Goal: Task Accomplishment & Management: Manage account settings

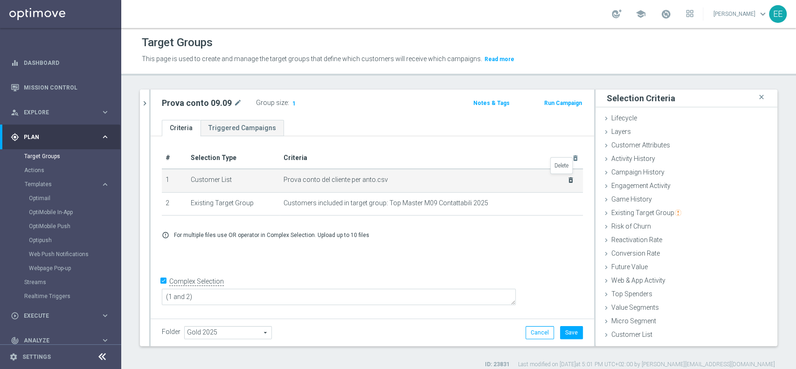
click at [567, 178] on icon "delete_forever" at bounding box center [570, 179] width 7 height 7
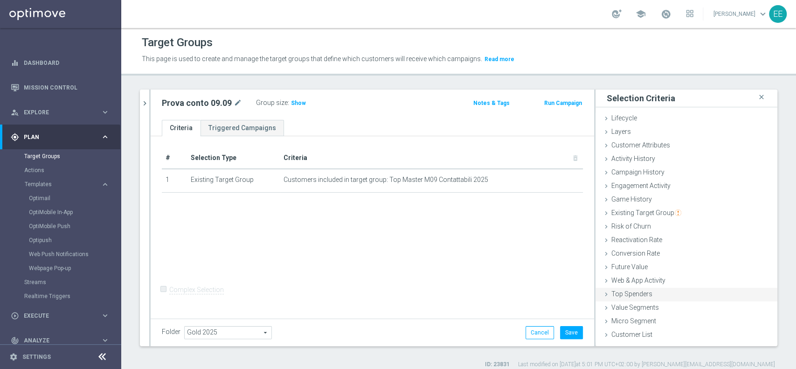
scroll to position [7, 0]
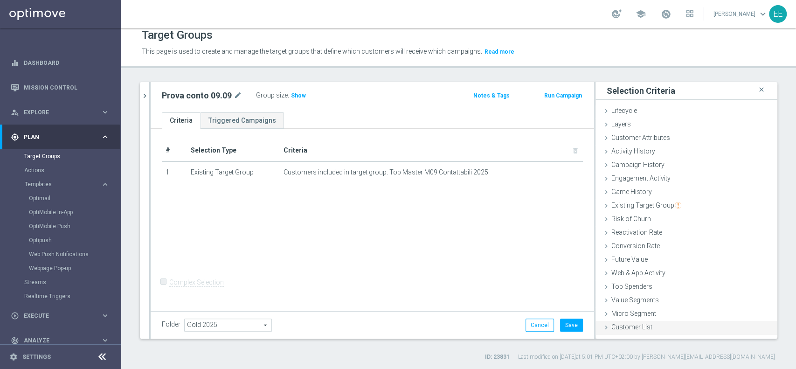
click at [629, 321] on div "Customer List done selection saved" at bounding box center [687, 328] width 182 height 14
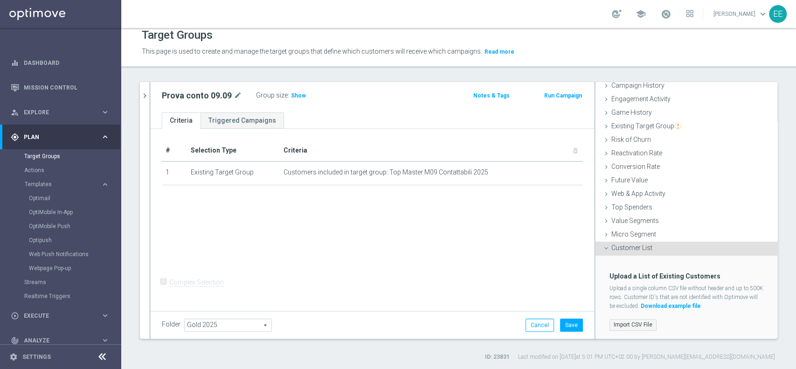
click at [616, 323] on label "Import CSV File" at bounding box center [633, 325] width 47 height 12
click at [0, 0] on input "Import CSV File" at bounding box center [0, 0] width 0 height 0
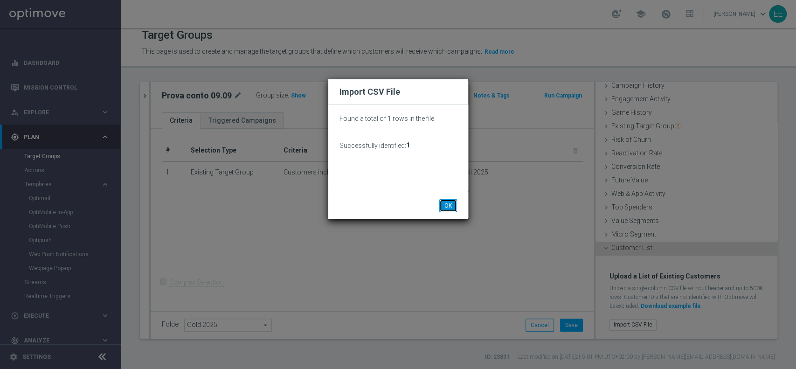
click at [444, 208] on button "OK" at bounding box center [449, 205] width 18 height 13
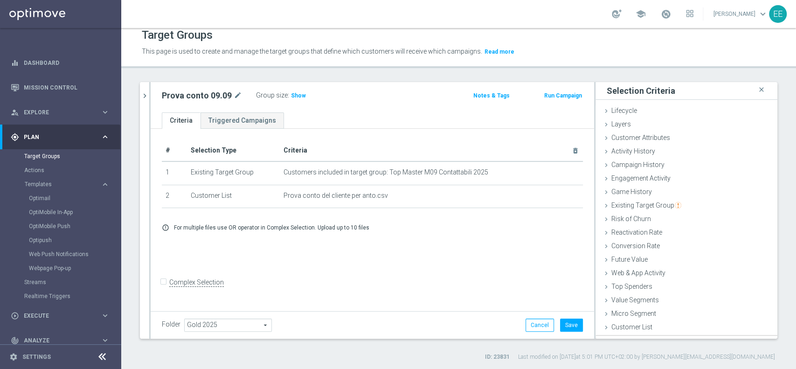
scroll to position [0, 0]
click at [301, 95] on span "Show" at bounding box center [298, 95] width 15 height 7
click at [163, 287] on input "Complex Selection" at bounding box center [165, 283] width 6 height 13
checkbox input "true"
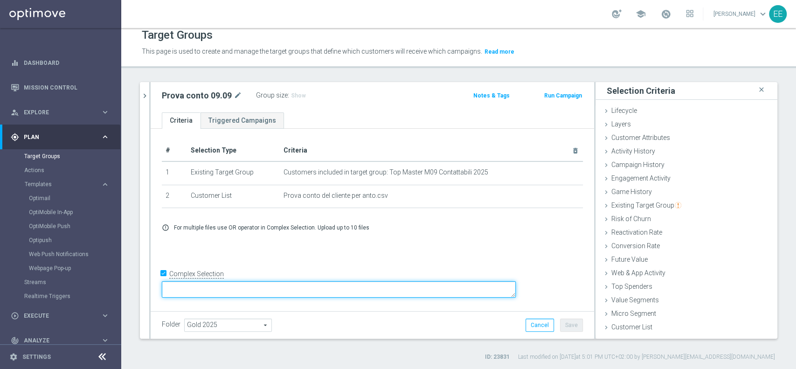
click at [261, 287] on textarea at bounding box center [339, 289] width 354 height 16
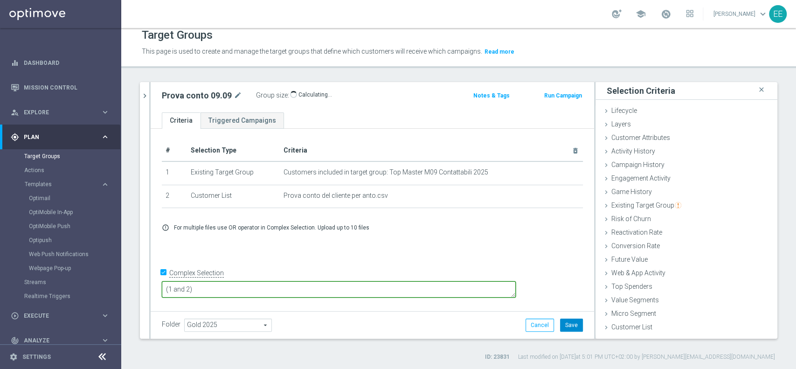
type textarea "(1 and 2)"
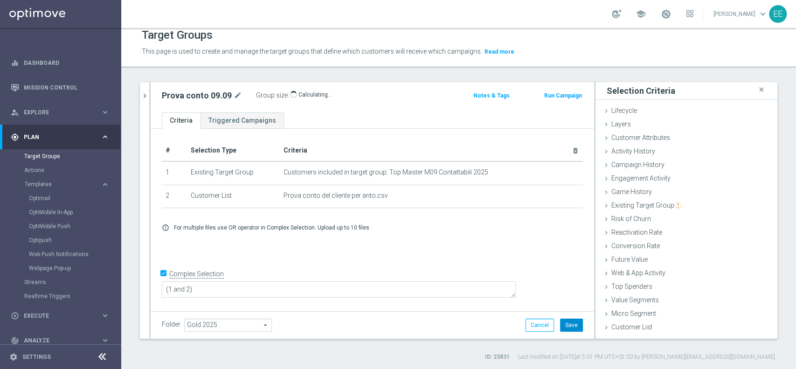
click at [568, 327] on button "Save" at bounding box center [571, 325] width 23 height 13
click at [54, 157] on link "Target Groups" at bounding box center [60, 156] width 73 height 7
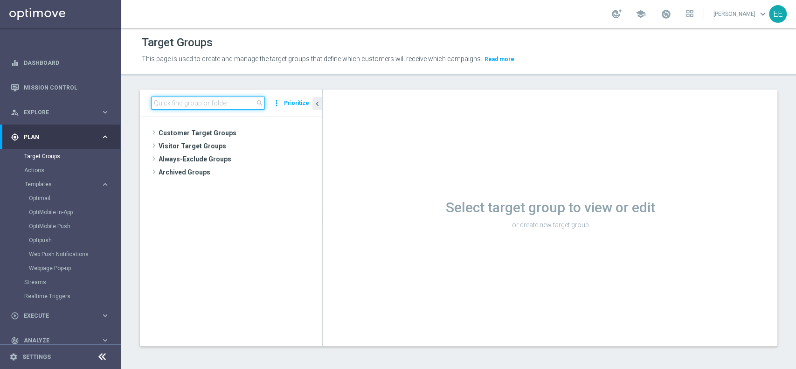
click at [199, 103] on input at bounding box center [208, 103] width 114 height 13
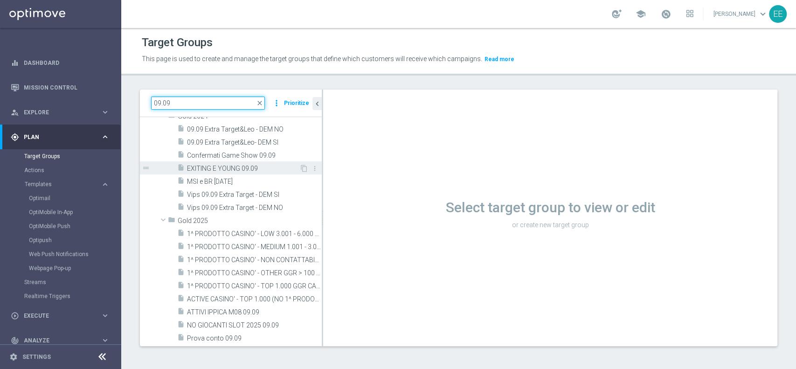
scroll to position [60, 0]
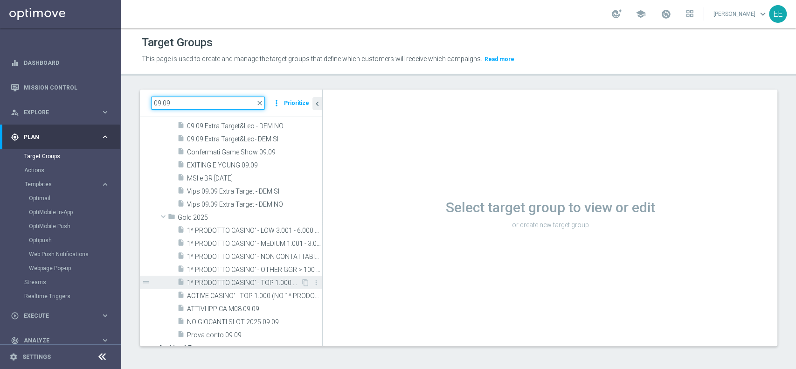
type input "09.09"
click at [228, 281] on span "1^ PRODOTTO CASINO' - TOP 1.000 GGR CASINO' M08 09.09" at bounding box center [244, 283] width 114 height 8
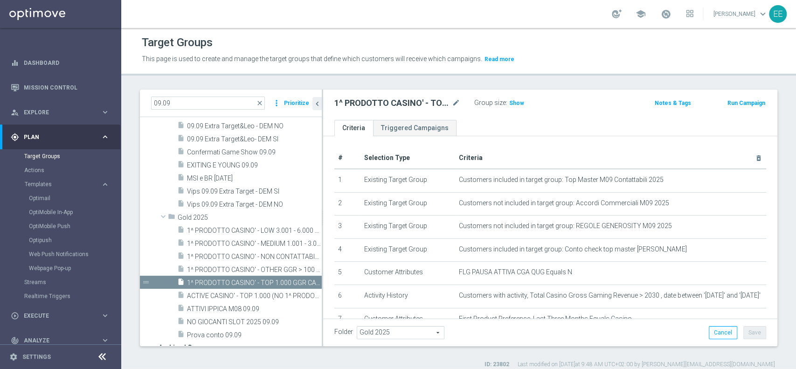
scroll to position [25, 0]
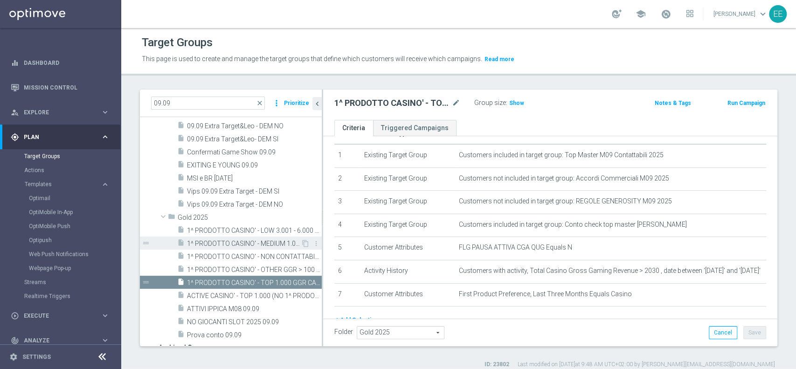
click at [230, 244] on span "1^ PRODOTTO CASINO' - MEDIUM 1.001 - 3.000 GGR CASINO' M08 09.09" at bounding box center [244, 244] width 114 height 8
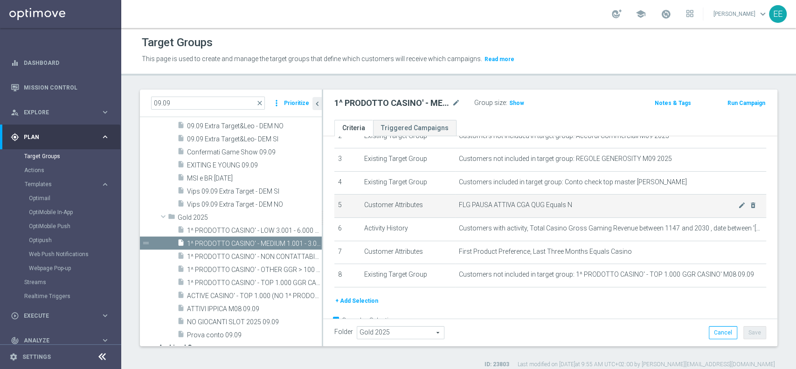
scroll to position [68, 0]
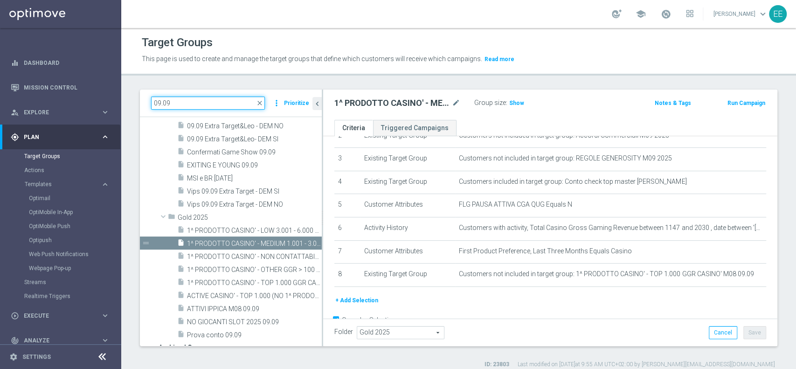
click at [178, 106] on input "09.09" at bounding box center [208, 103] width 114 height 13
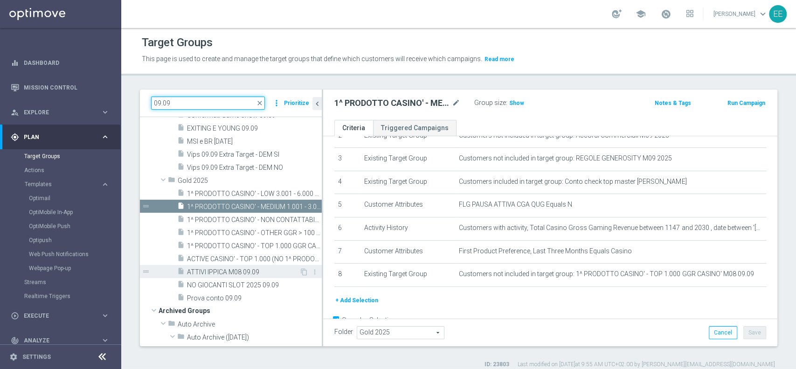
scroll to position [98, 0]
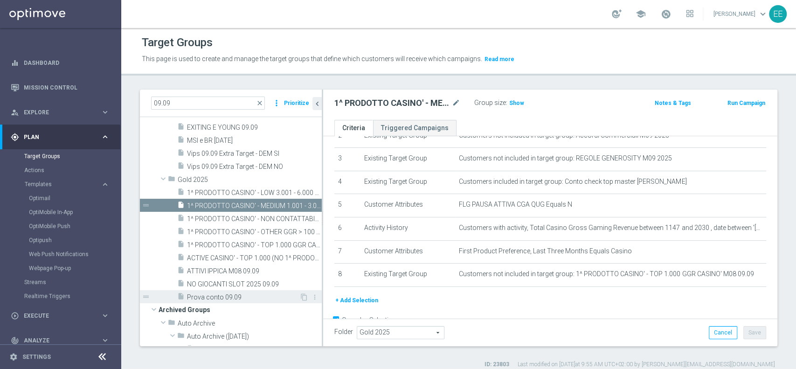
click at [233, 297] on span "Prova conto 09.09" at bounding box center [243, 297] width 112 height 8
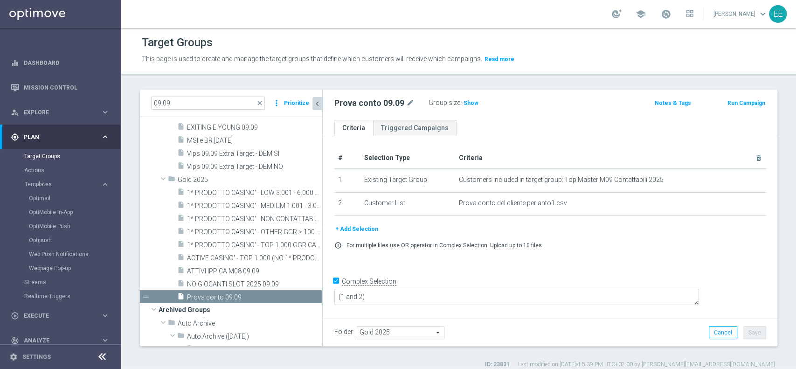
click at [316, 99] on icon "chevron_left" at bounding box center [317, 103] width 9 height 9
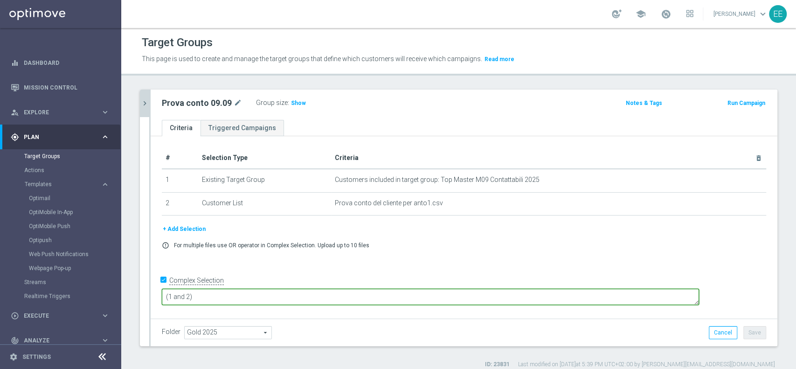
click at [254, 294] on textarea "(1 and 2)" at bounding box center [431, 297] width 538 height 16
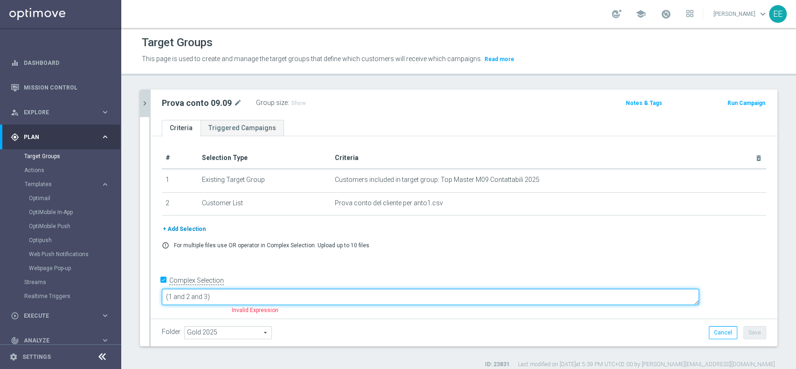
type textarea "(1 and 2 and 3)"
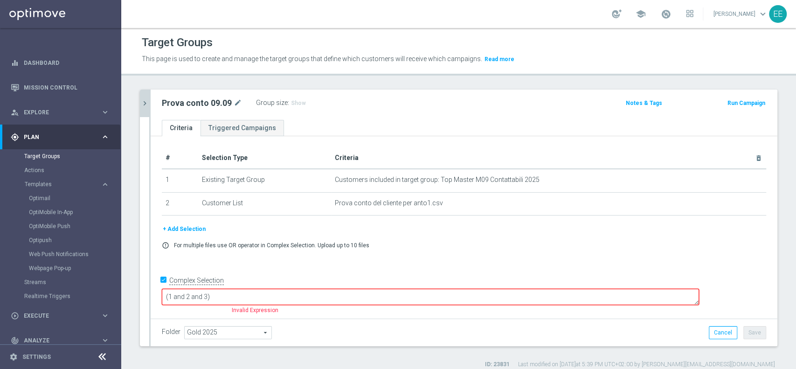
click at [190, 231] on button "+ Add Selection" at bounding box center [184, 229] width 45 height 10
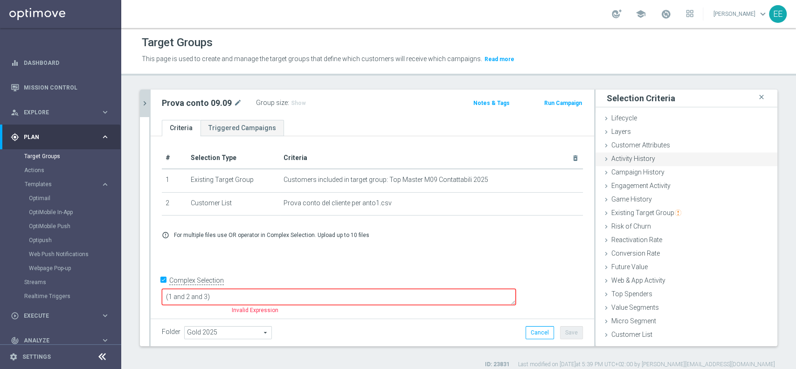
click at [657, 160] on div "Activity History done" at bounding box center [687, 160] width 182 height 14
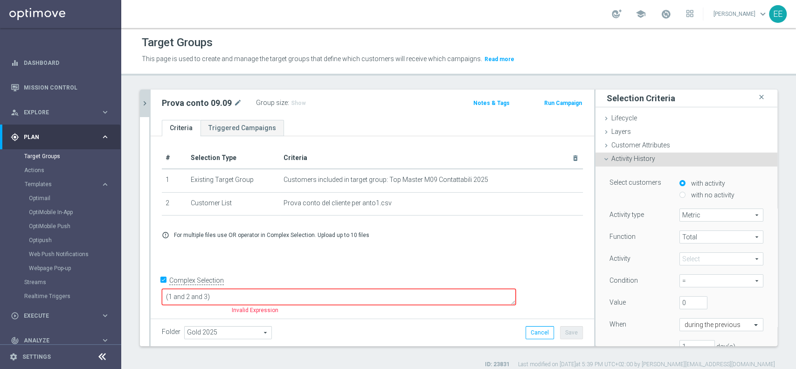
click at [657, 160] on div "Activity History done" at bounding box center [687, 160] width 182 height 14
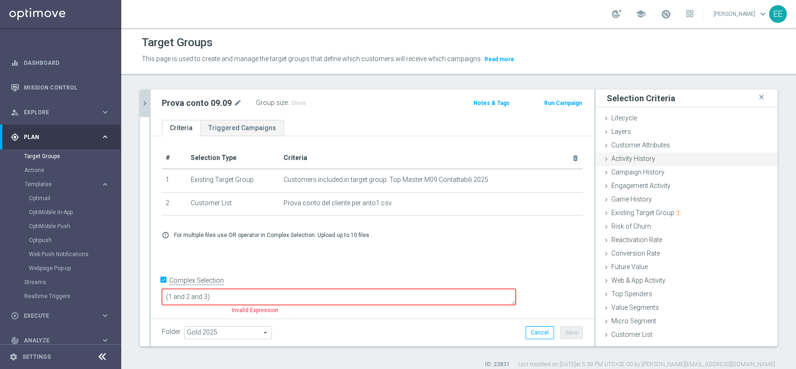
click at [634, 157] on span "Activity History" at bounding box center [634, 158] width 44 height 7
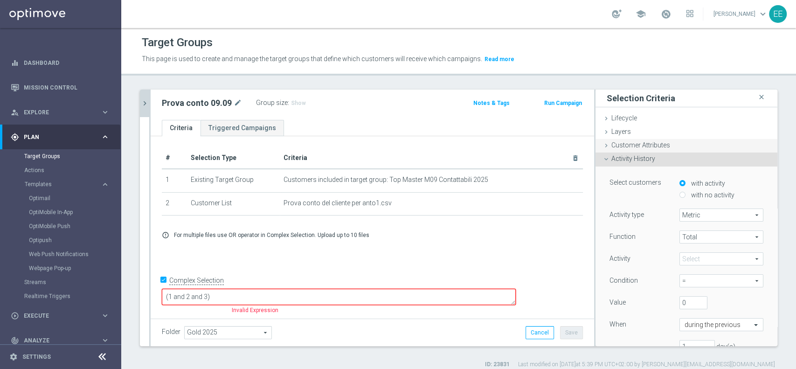
click at [643, 147] on span "Customer Attributes" at bounding box center [641, 144] width 59 height 7
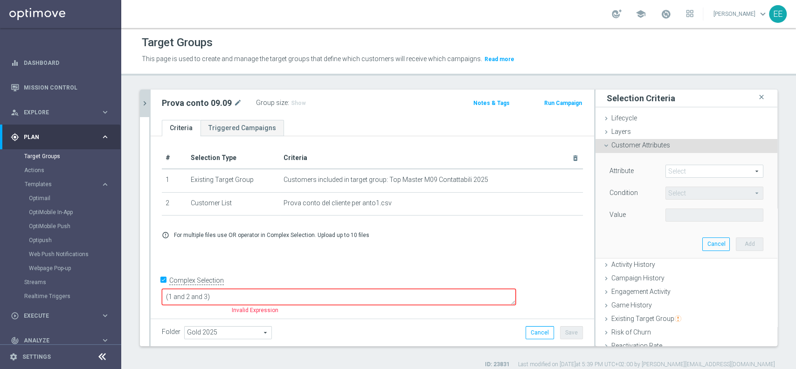
click at [681, 170] on span at bounding box center [714, 171] width 97 height 12
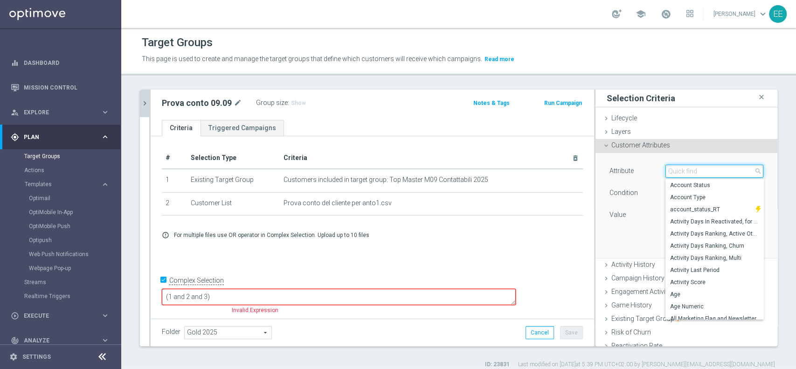
click at [681, 170] on input "search" at bounding box center [715, 171] width 98 height 13
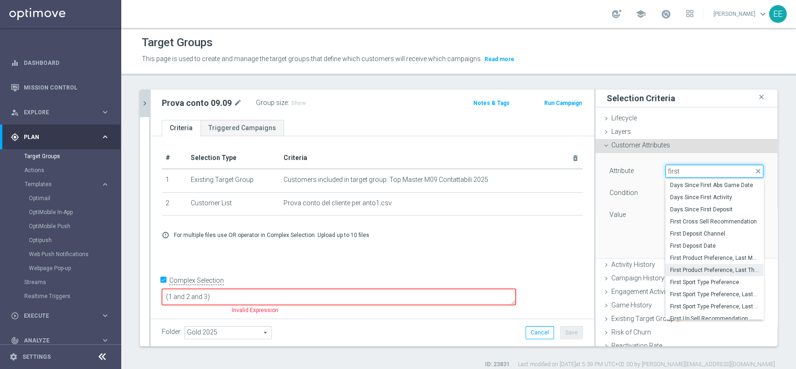
type input "first"
click at [680, 269] on span "First Product Preference, Last Three Months" at bounding box center [715, 269] width 89 height 7
type input "First Product Preference, Last Three Months"
type input "Equals"
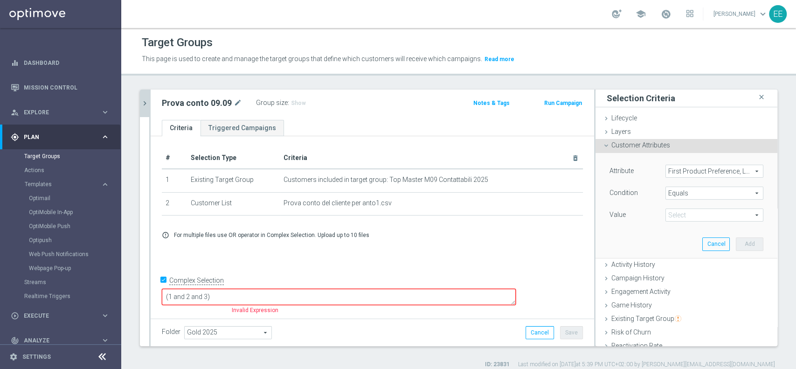
click at [702, 215] on span at bounding box center [714, 215] width 97 height 12
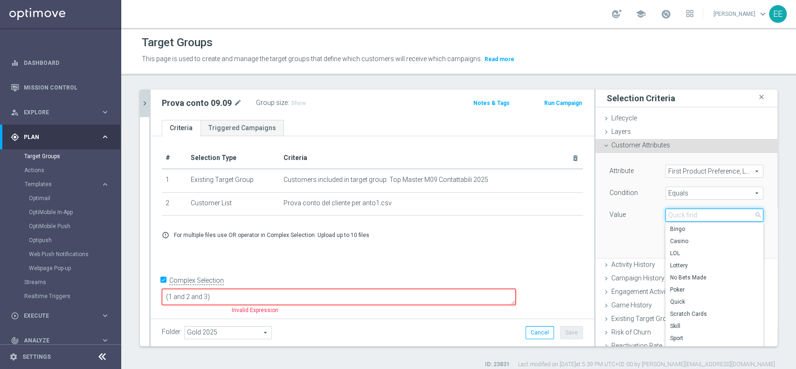
click at [702, 215] on input "search" at bounding box center [715, 215] width 98 height 13
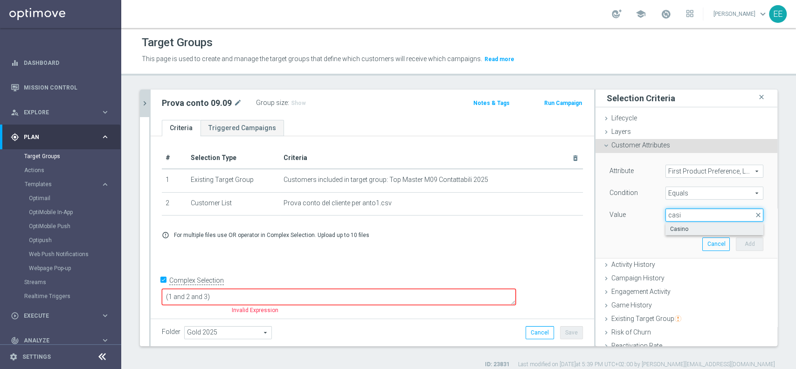
type input "casi"
click at [686, 223] on label "Casino" at bounding box center [715, 229] width 98 height 12
type input "Casino"
click at [736, 241] on button "Add" at bounding box center [750, 243] width 28 height 13
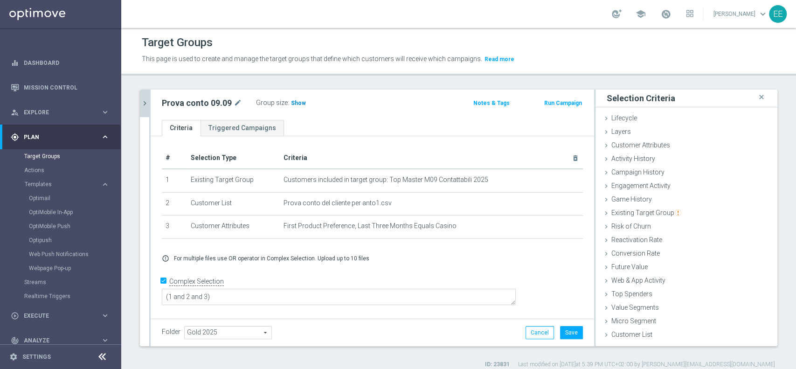
click at [291, 102] on span "Show" at bounding box center [298, 103] width 15 height 7
click at [292, 105] on span "1" at bounding box center [294, 104] width 5 height 9
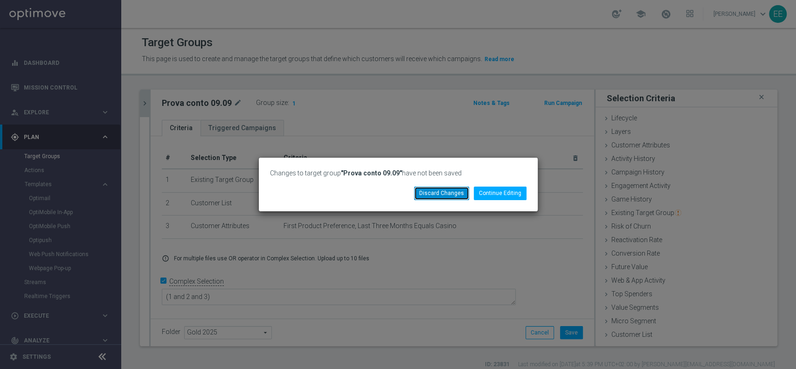
click at [452, 196] on button "Discard Changes" at bounding box center [441, 193] width 55 height 13
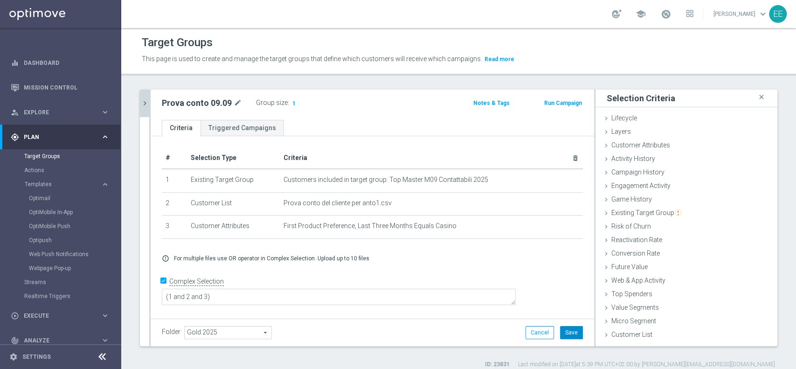
click at [565, 333] on button "Save" at bounding box center [571, 332] width 23 height 13
click at [292, 105] on span "1" at bounding box center [294, 104] width 5 height 9
click at [292, 101] on span "1" at bounding box center [294, 104] width 5 height 9
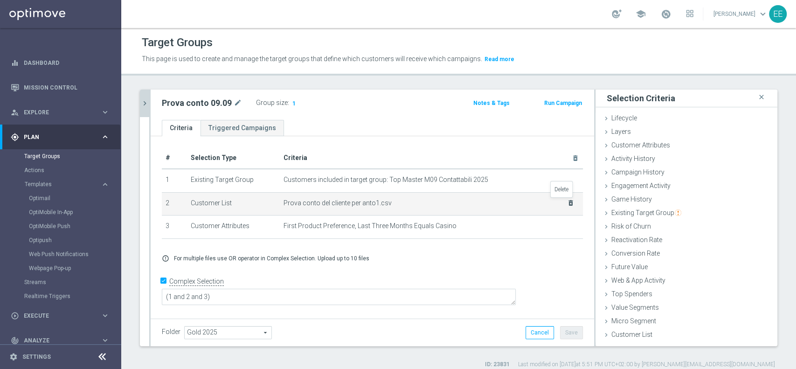
click at [567, 201] on icon "delete_forever" at bounding box center [570, 202] width 7 height 7
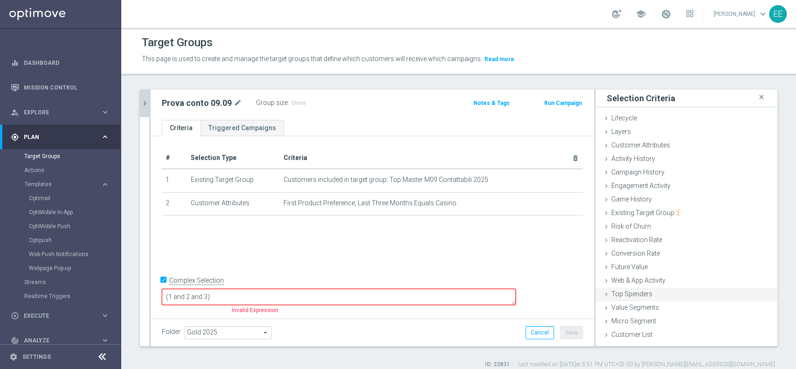
scroll to position [7, 0]
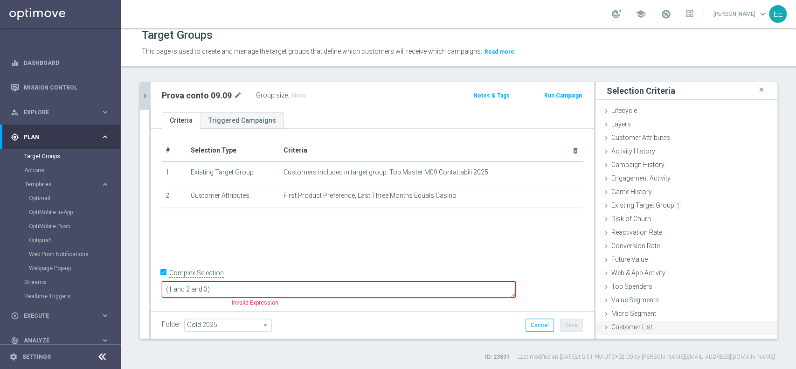
click at [631, 328] on span "Customer List" at bounding box center [632, 326] width 41 height 7
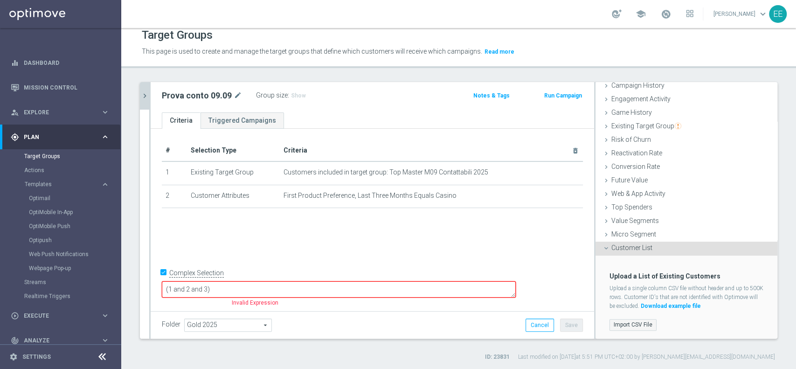
click at [610, 319] on label "Import CSV File" at bounding box center [633, 325] width 47 height 12
click at [0, 0] on input "Import CSV File" at bounding box center [0, 0] width 0 height 0
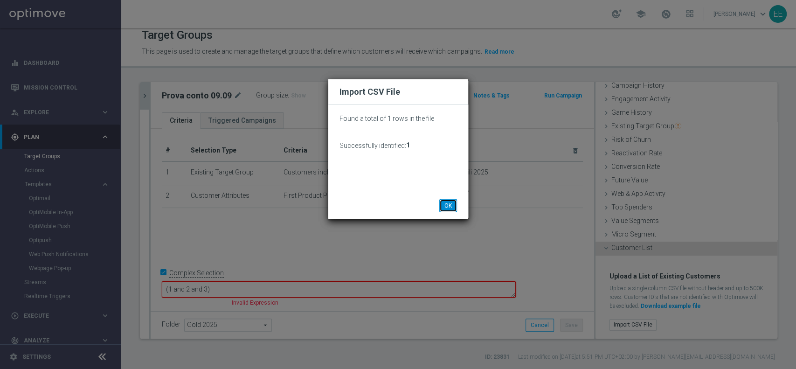
click at [447, 208] on button "OK" at bounding box center [449, 205] width 18 height 13
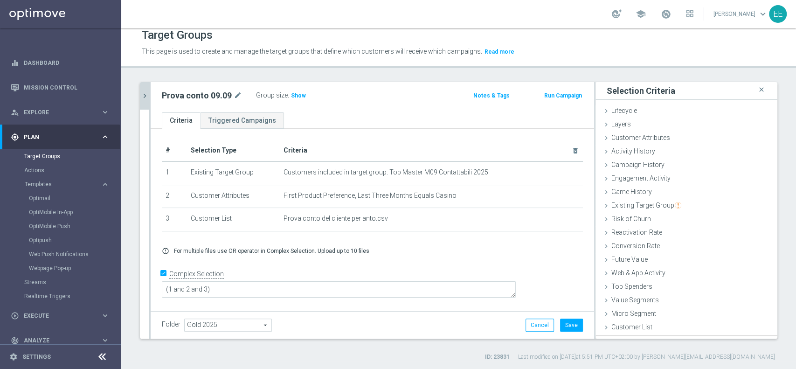
scroll to position [0, 0]
click at [297, 96] on span "Show" at bounding box center [298, 95] width 15 height 7
click at [292, 94] on span "1" at bounding box center [294, 96] width 5 height 9
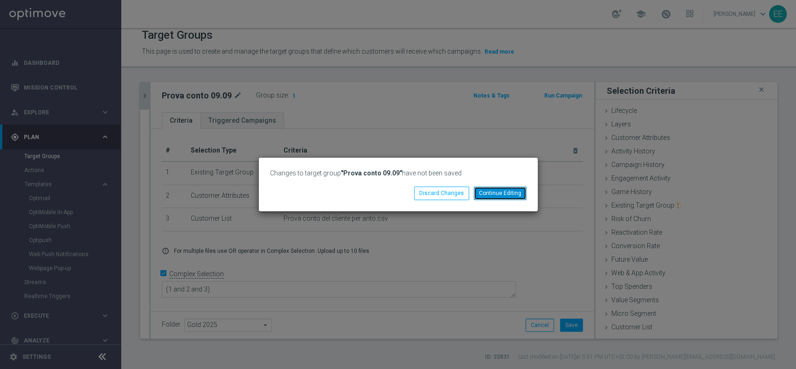
click at [480, 189] on button "Continue Editing" at bounding box center [500, 193] width 53 height 13
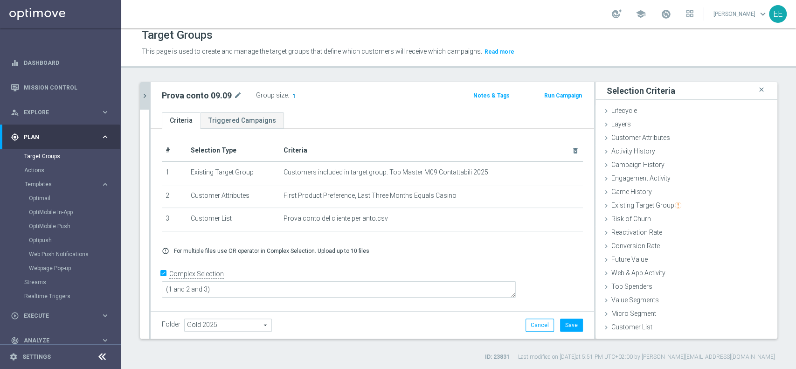
click at [292, 95] on span "1" at bounding box center [294, 96] width 5 height 9
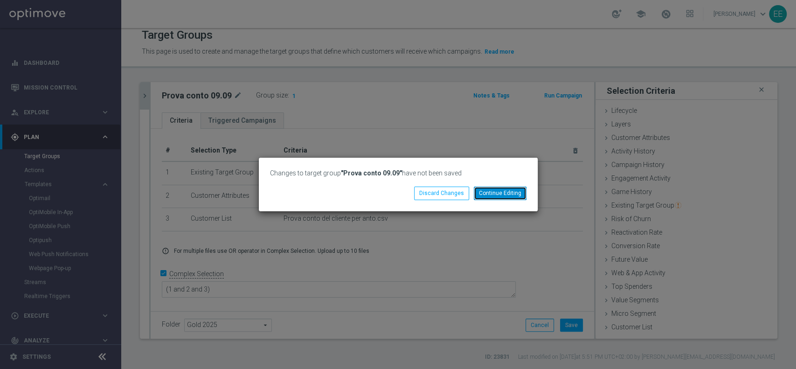
click at [489, 191] on button "Continue Editing" at bounding box center [500, 193] width 53 height 13
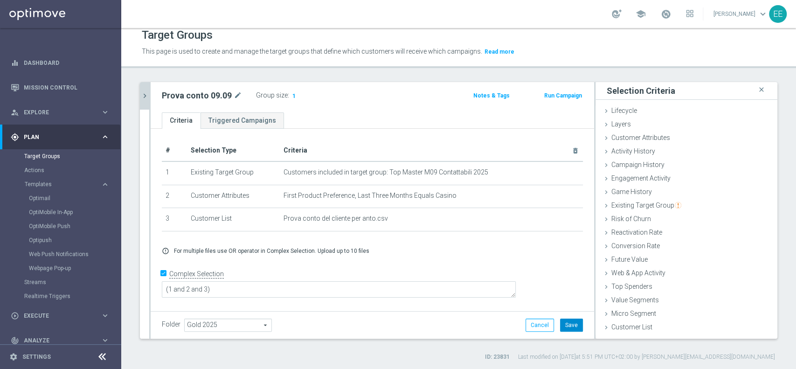
click at [565, 329] on button "Save" at bounding box center [571, 325] width 23 height 13
click at [292, 97] on span "1" at bounding box center [294, 96] width 5 height 9
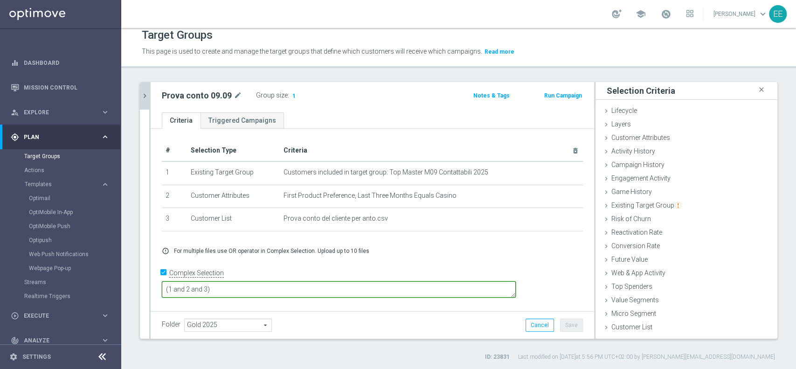
click at [300, 292] on textarea "(1 and 2 and 3)" at bounding box center [339, 289] width 354 height 16
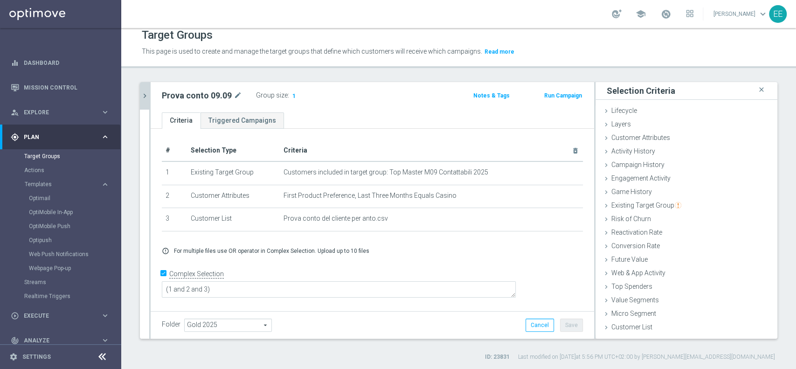
click at [146, 96] on icon "chevron_right" at bounding box center [144, 95] width 9 height 9
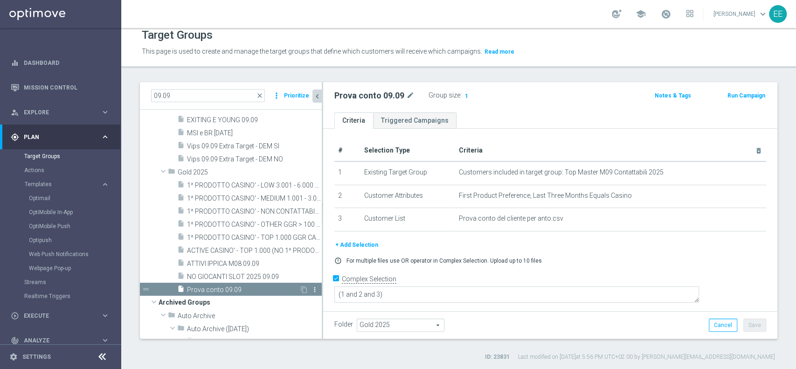
click at [311, 287] on icon "more_vert" at bounding box center [314, 289] width 7 height 7
click at [325, 309] on li "delete Delete" at bounding box center [327, 314] width 46 height 14
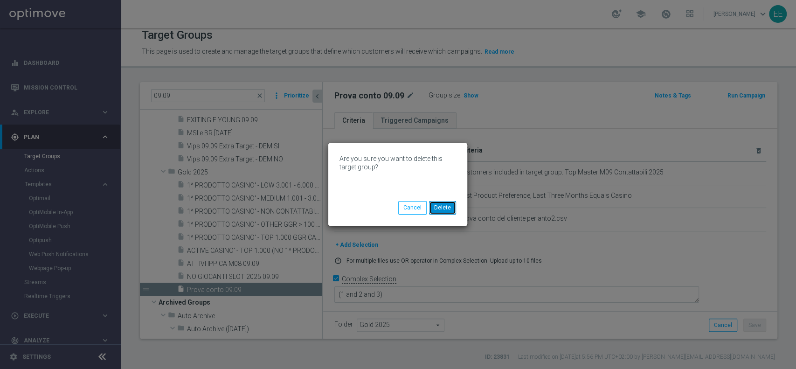
click at [454, 210] on button "Delete" at bounding box center [442, 207] width 27 height 13
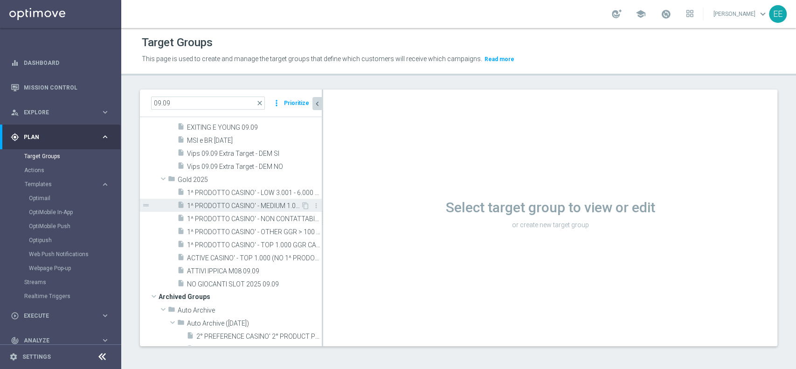
click at [236, 199] on div "insert_drive_file 1^ PRODOTTO CASINO' - MEDIUM 1.001 - 3.000 GGR CASINO' M08 09…" at bounding box center [239, 205] width 124 height 13
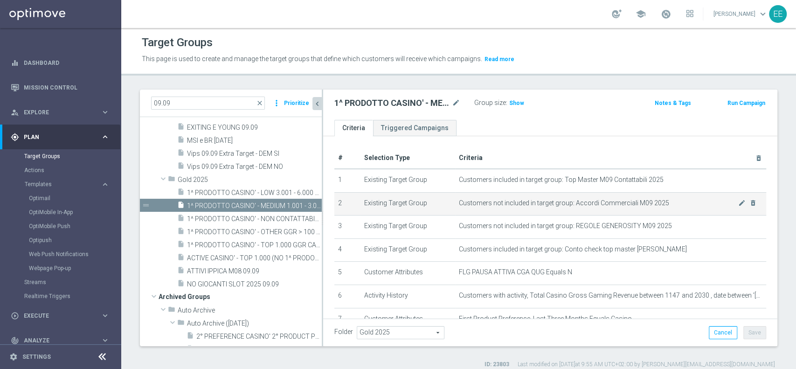
scroll to position [91, 0]
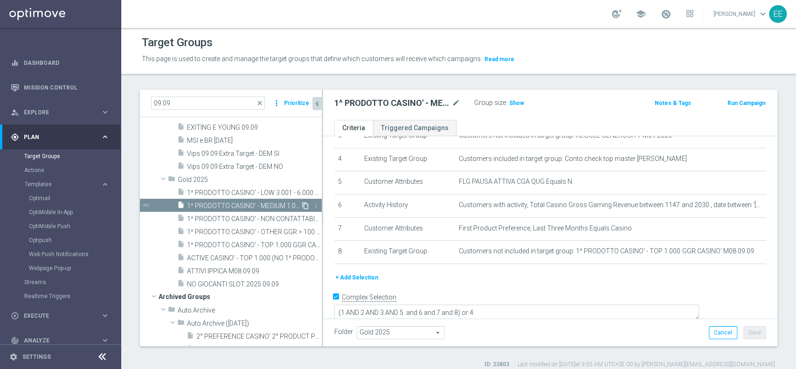
click at [302, 203] on icon "content_copy" at bounding box center [305, 205] width 7 height 7
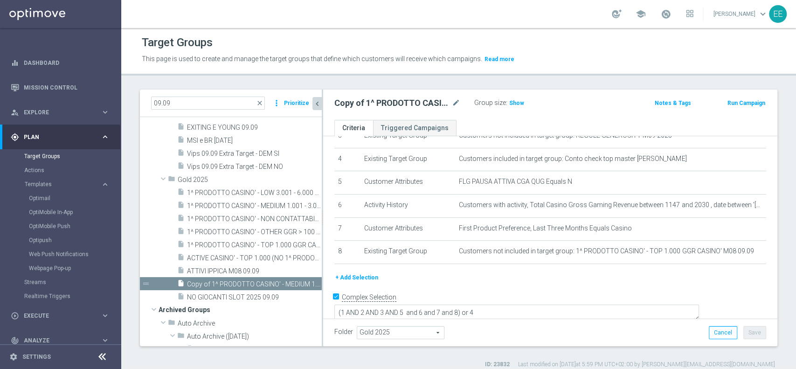
scroll to position [116, 0]
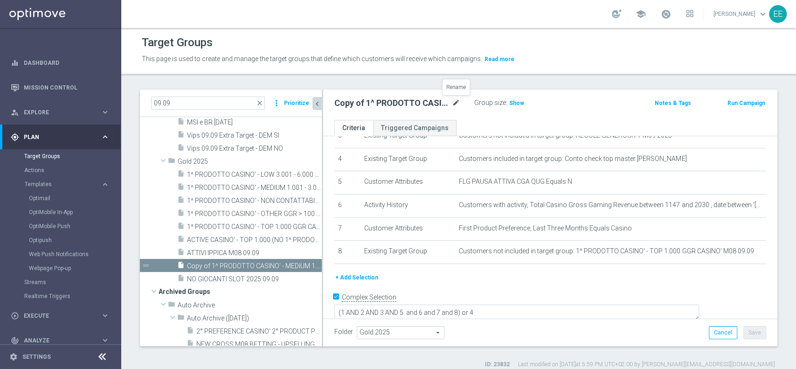
click at [455, 103] on icon "mode_edit" at bounding box center [456, 103] width 8 height 11
type input "Prova 09.09"
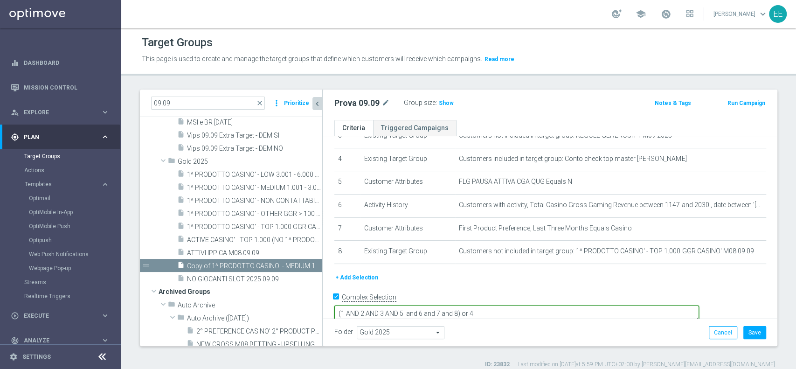
click at [526, 306] on textarea "(1 AND 2 AND 3 AND 5 and 6 and 7 and 8) or 4" at bounding box center [517, 314] width 365 height 16
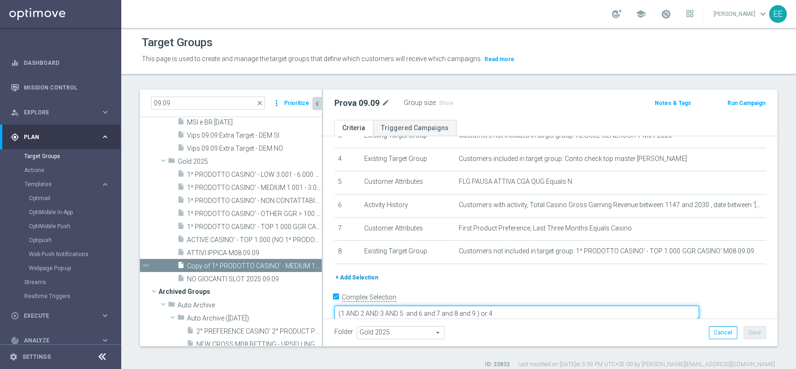
type textarea "(1 AND 2 AND 3 AND 5 and 6 and 7 and 8 and 9 ) or 4"
click at [363, 279] on button "+ Add Selection" at bounding box center [357, 277] width 45 height 10
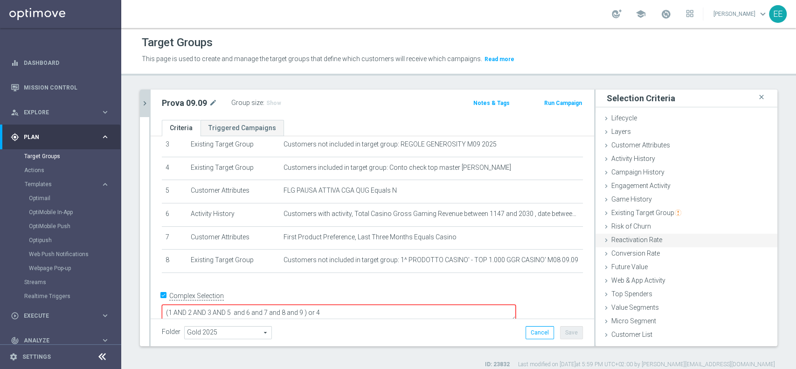
scroll to position [7, 0]
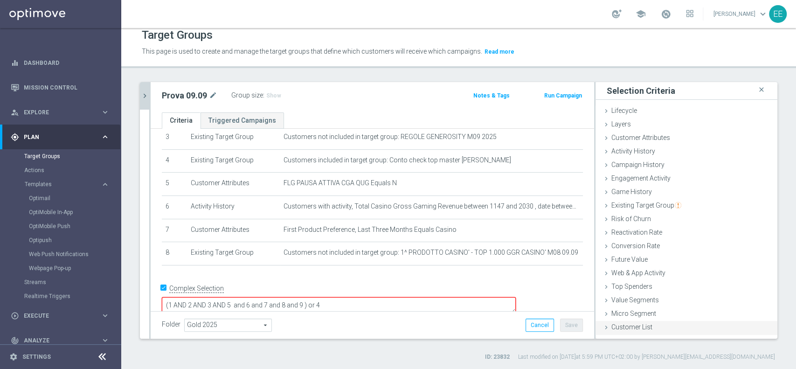
click at [634, 323] on span "Customer List" at bounding box center [632, 326] width 41 height 7
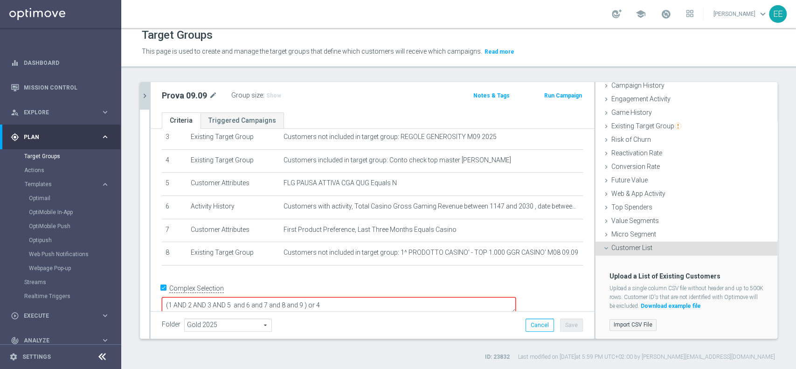
click at [626, 325] on label "Import CSV File" at bounding box center [633, 325] width 47 height 12
click at [0, 0] on input "Import CSV File" at bounding box center [0, 0] width 0 height 0
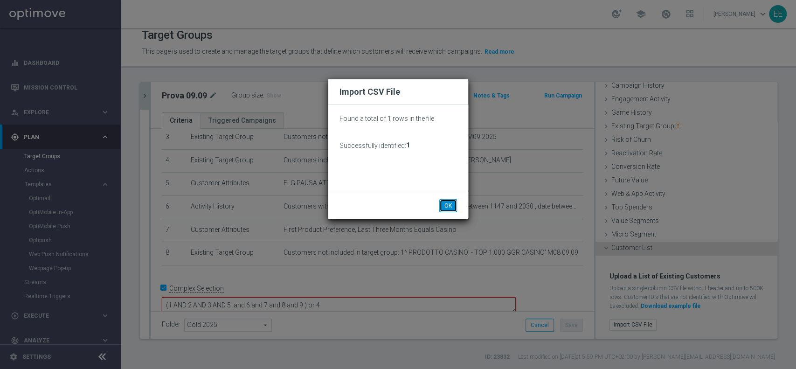
click at [443, 208] on button "OK" at bounding box center [449, 205] width 18 height 13
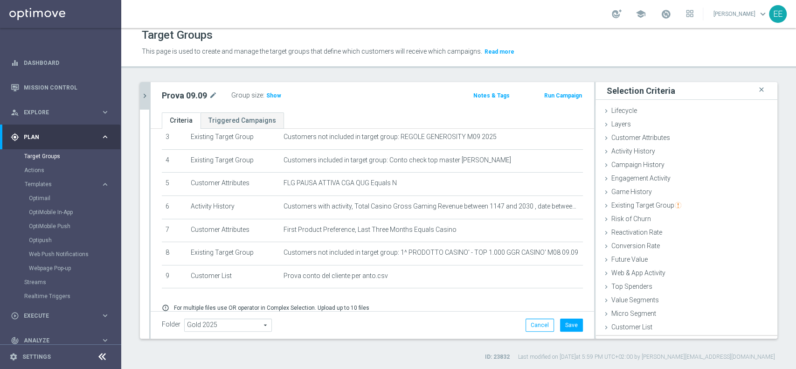
scroll to position [0, 0]
click at [142, 92] on icon "chevron_right" at bounding box center [144, 95] width 9 height 9
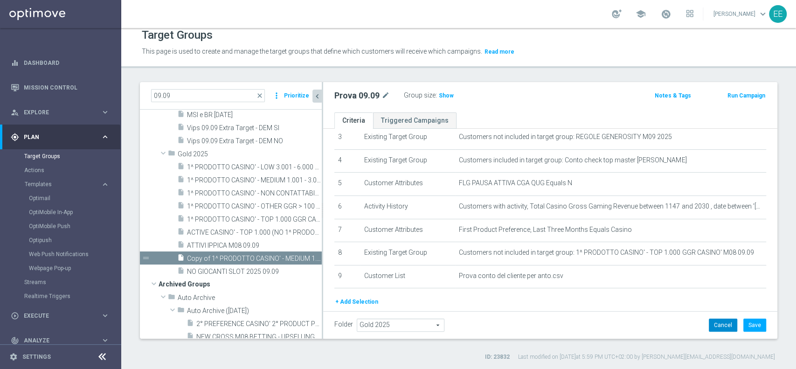
click at [709, 322] on button "Cancel" at bounding box center [723, 325] width 28 height 13
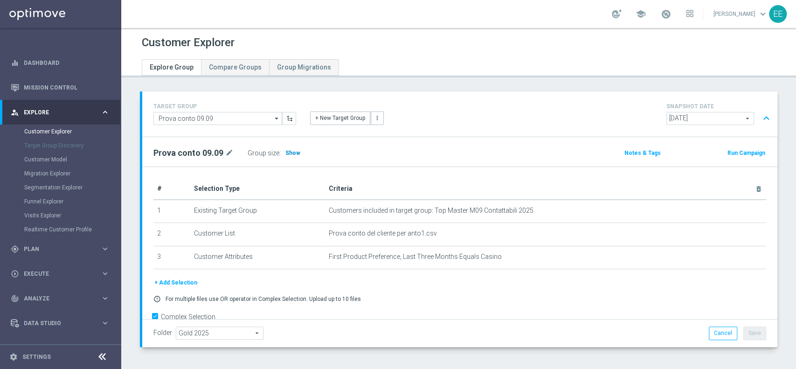
click at [291, 151] on span "Show" at bounding box center [293, 153] width 15 height 7
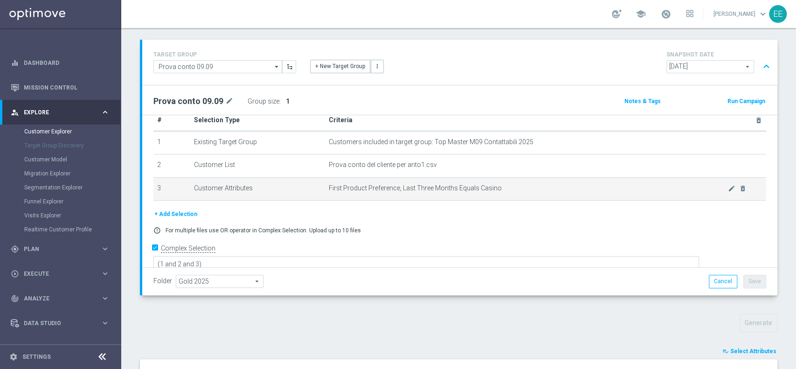
scroll to position [306, 0]
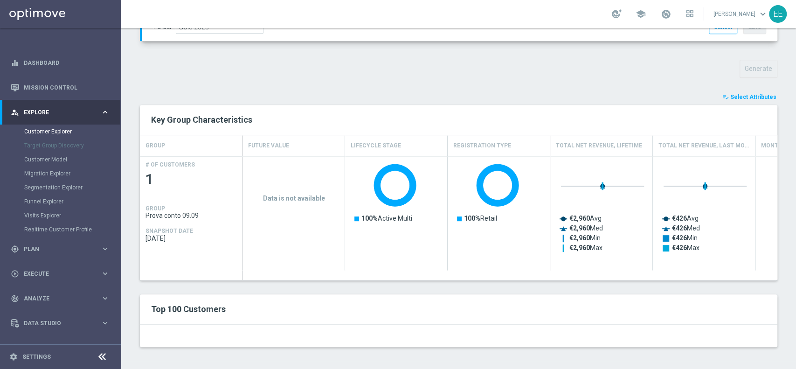
click at [758, 96] on span "Select Attributes" at bounding box center [754, 97] width 46 height 7
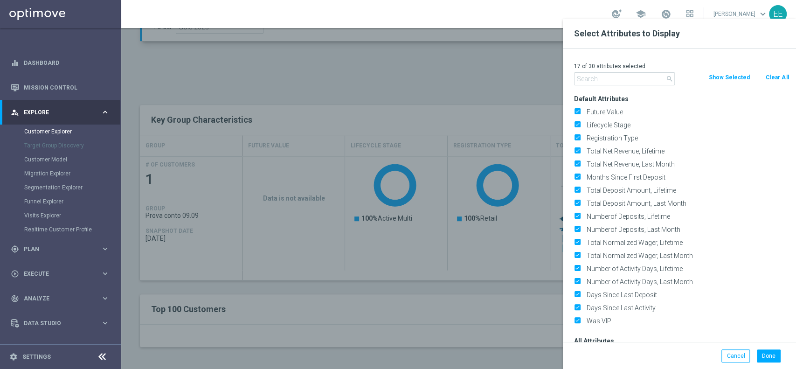
click at [775, 79] on button "Clear All" at bounding box center [777, 77] width 25 height 10
checkbox input "false"
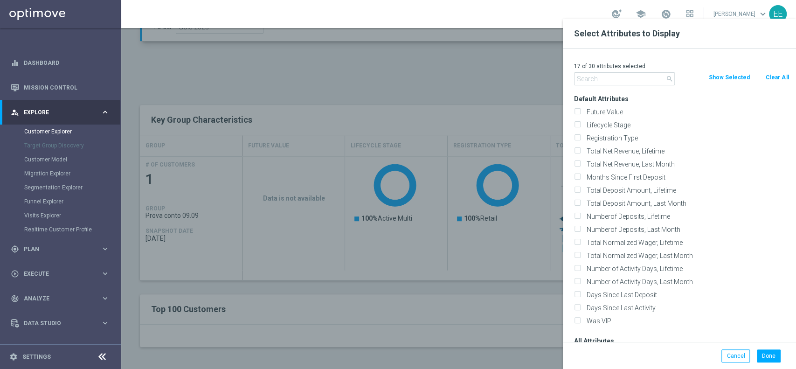
checkbox input "false"
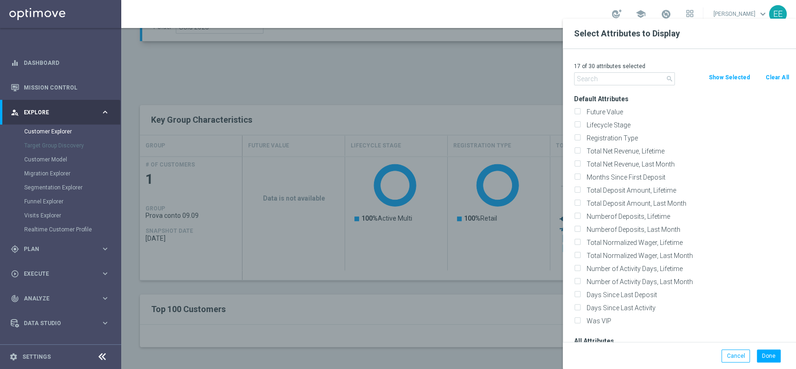
checkbox input "false"
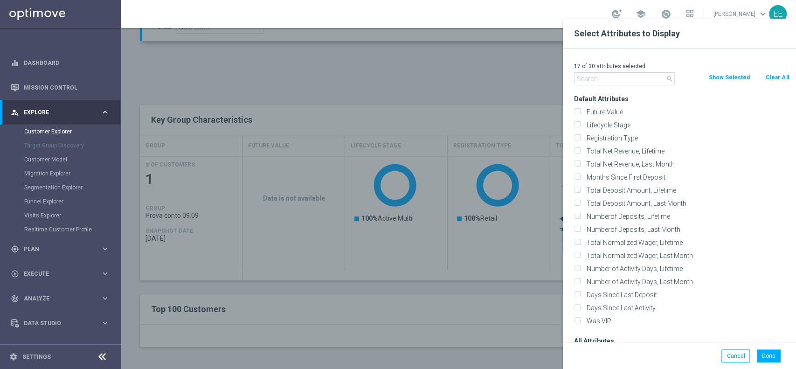
checkbox input "false"
click at [613, 77] on input "text" at bounding box center [624, 78] width 101 height 13
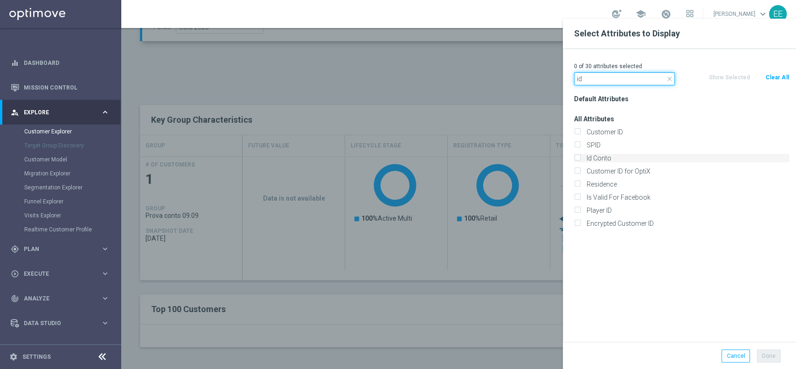
type input "id"
click at [598, 156] on label "Id Conto" at bounding box center [687, 158] width 206 height 8
click at [580, 156] on input "Id Conto" at bounding box center [577, 159] width 6 height 6
checkbox input "true"
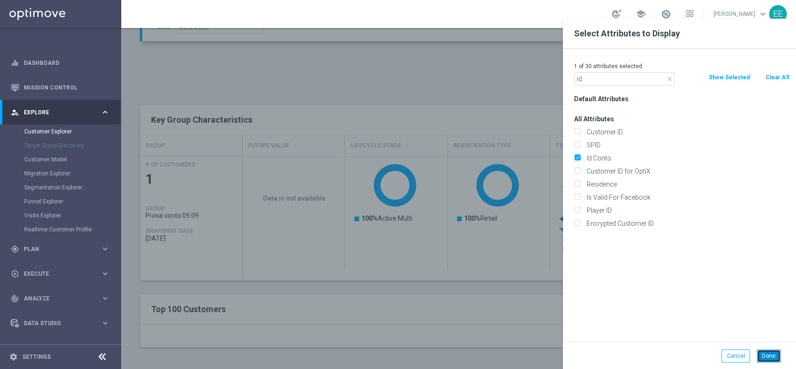
click at [770, 355] on button "Done" at bounding box center [769, 355] width 24 height 13
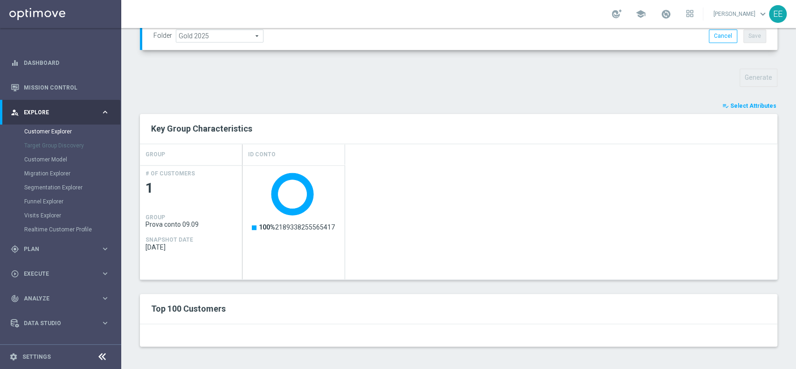
scroll to position [0, 0]
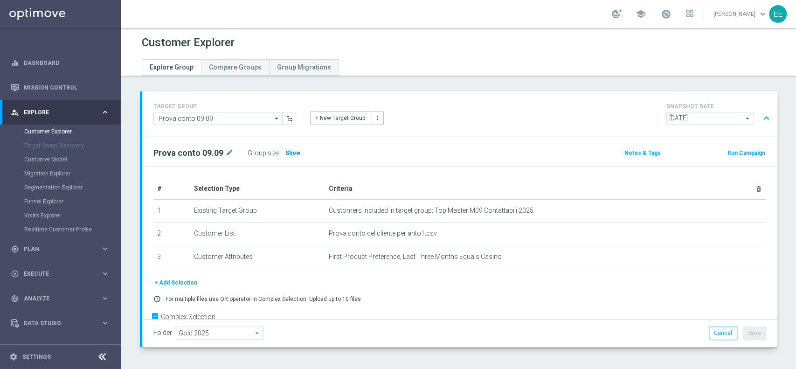
click at [289, 156] on h3 "Show" at bounding box center [293, 153] width 17 height 10
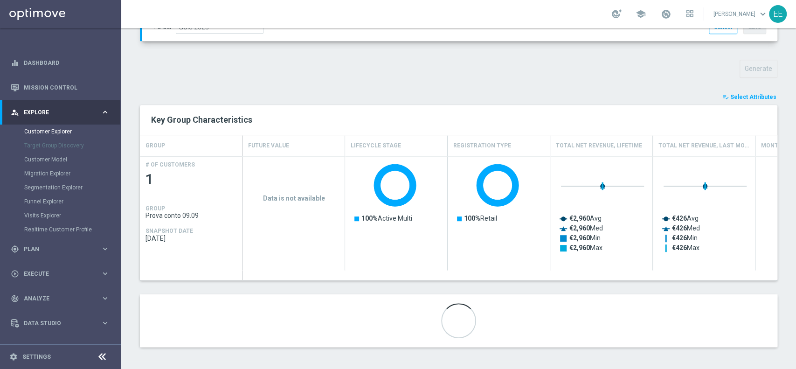
scroll to position [306, 0]
click at [757, 97] on span "Select Attributes" at bounding box center [754, 97] width 46 height 7
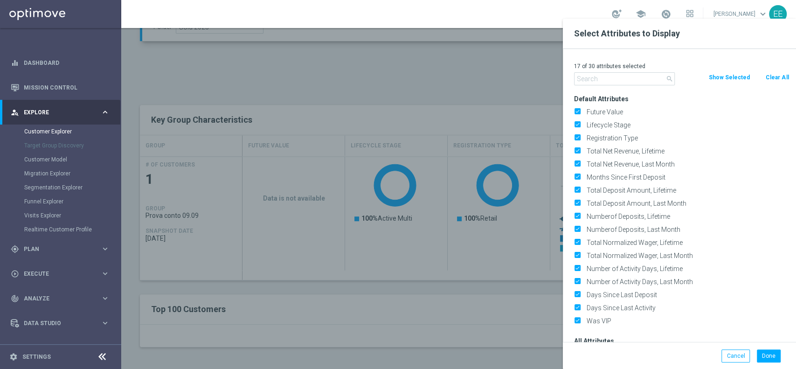
click at [782, 77] on button "Clear All" at bounding box center [777, 77] width 25 height 10
checkbox input "false"
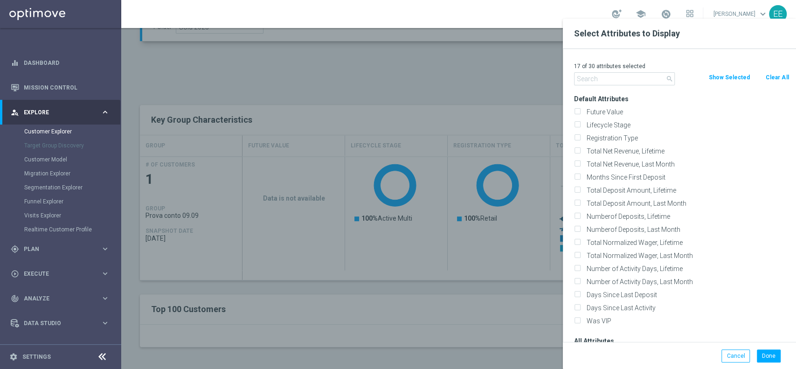
checkbox input "false"
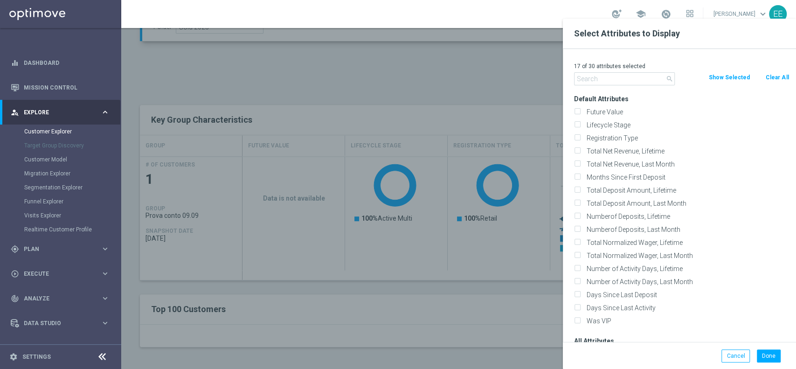
checkbox input "false"
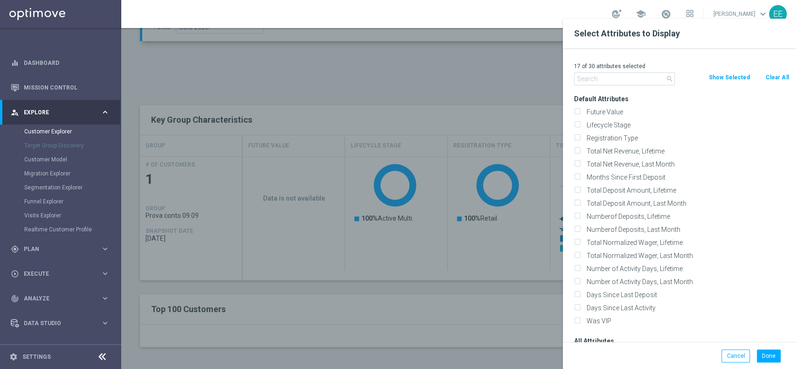
checkbox input "false"
click at [616, 70] on div "0 of 30 attributes selected" at bounding box center [681, 66] width 229 height 12
click at [601, 80] on input "text" at bounding box center [624, 78] width 101 height 13
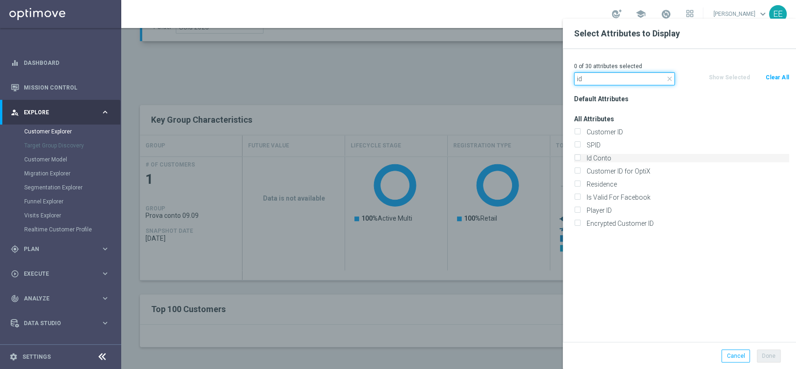
type input "id"
click at [604, 156] on label "Id Conto" at bounding box center [687, 158] width 206 height 8
click at [580, 156] on input "Id Conto" at bounding box center [577, 159] width 6 height 6
checkbox input "true"
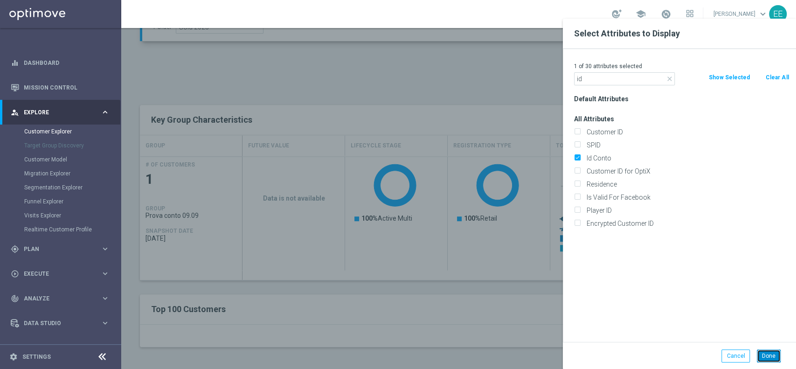
click at [767, 356] on button "Done" at bounding box center [769, 355] width 24 height 13
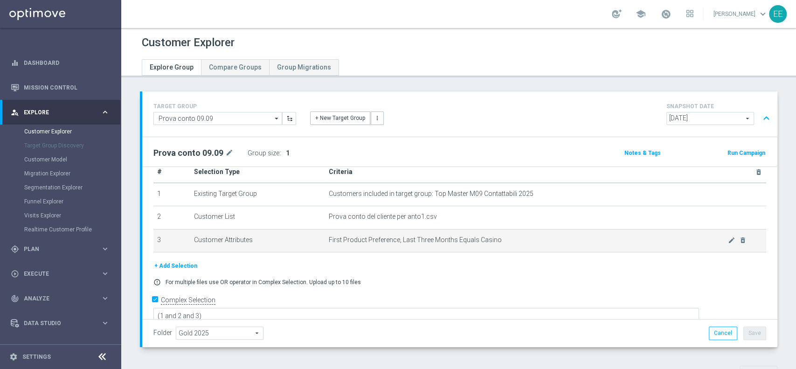
scroll to position [297, 0]
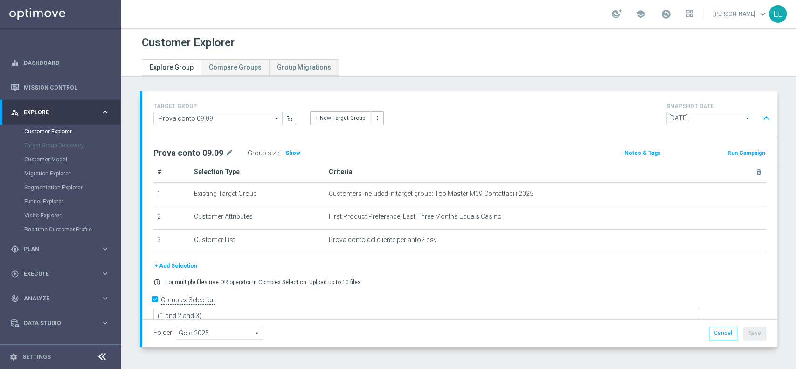
scroll to position [36, 0]
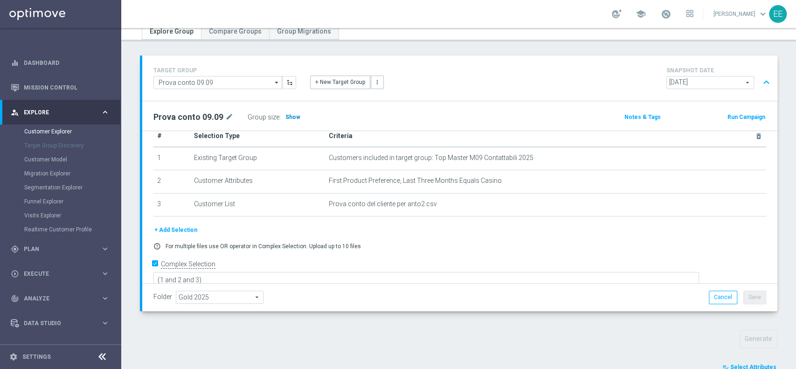
click at [292, 114] on span "Show" at bounding box center [293, 117] width 15 height 7
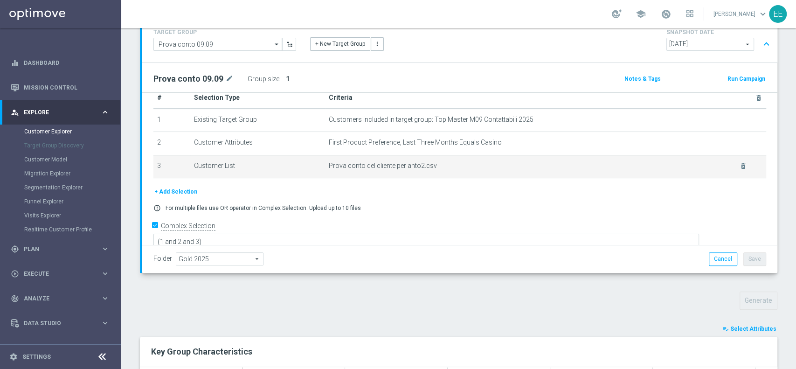
scroll to position [0, 0]
